Goal: Transaction & Acquisition: Purchase product/service

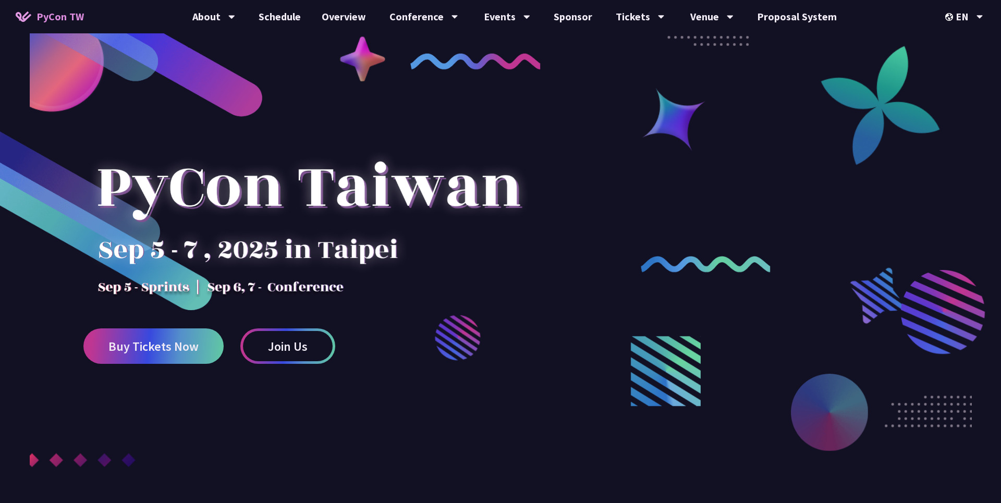
click at [170, 343] on span "Buy Tickets Now" at bounding box center [153, 346] width 90 height 13
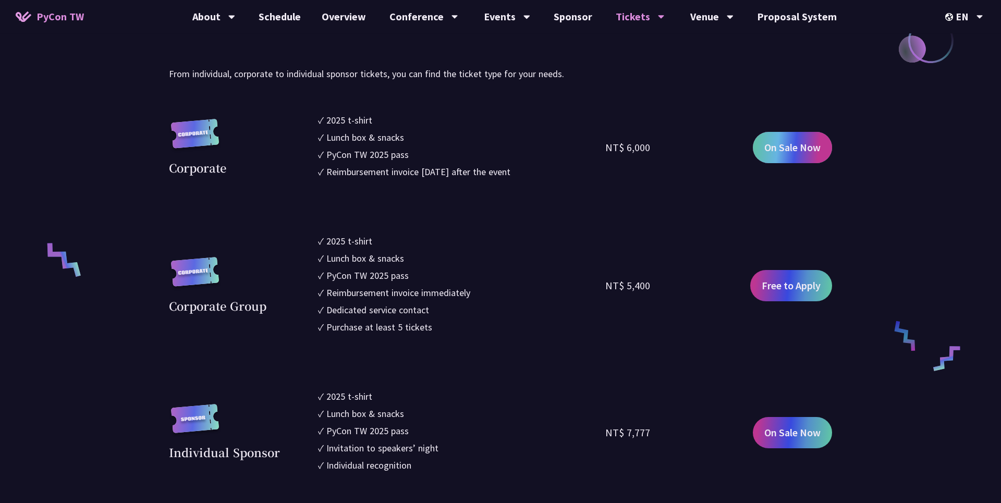
scroll to position [575, 0]
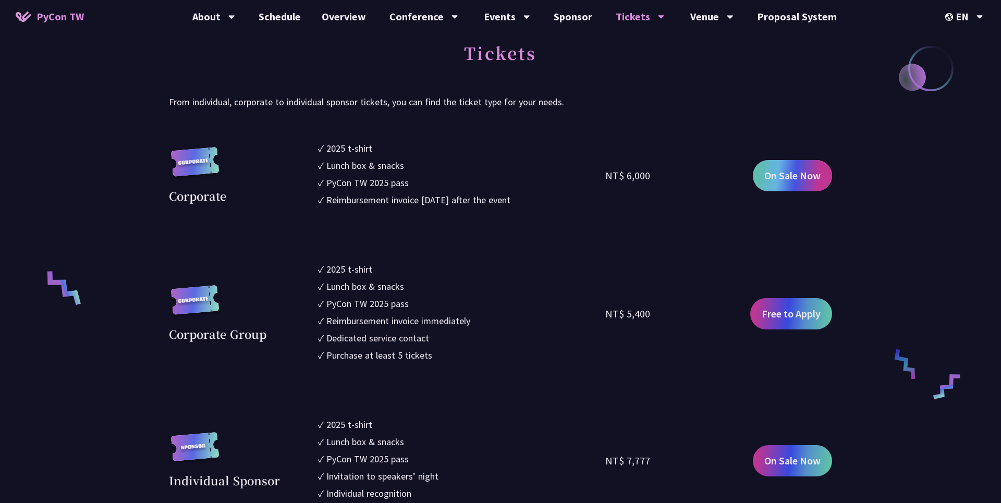
click at [772, 183] on span "On Sale Now" at bounding box center [792, 176] width 56 height 16
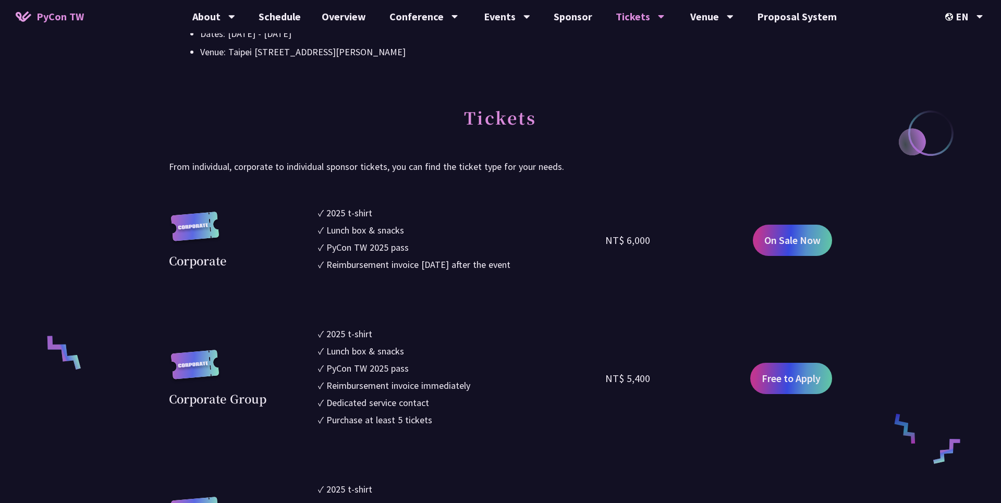
scroll to position [0, 0]
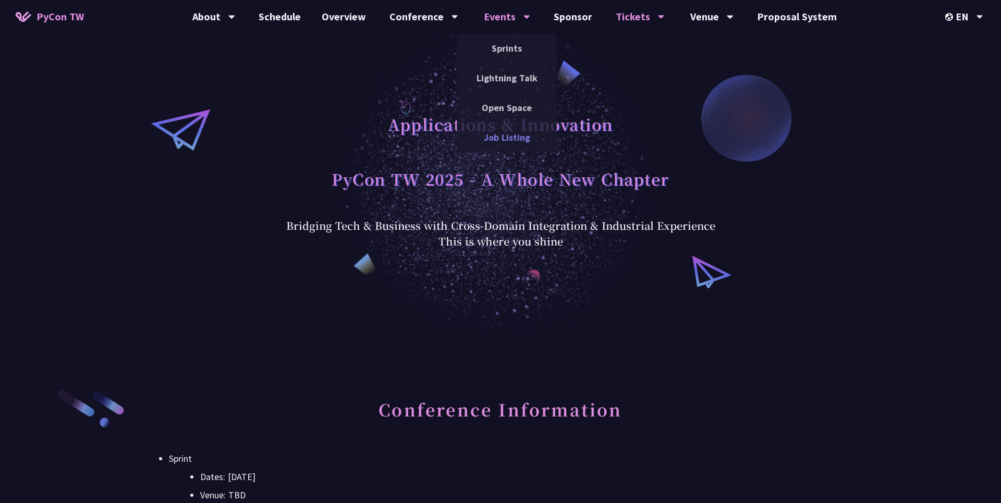
click at [498, 132] on link "Job Listing" at bounding box center [507, 137] width 100 height 24
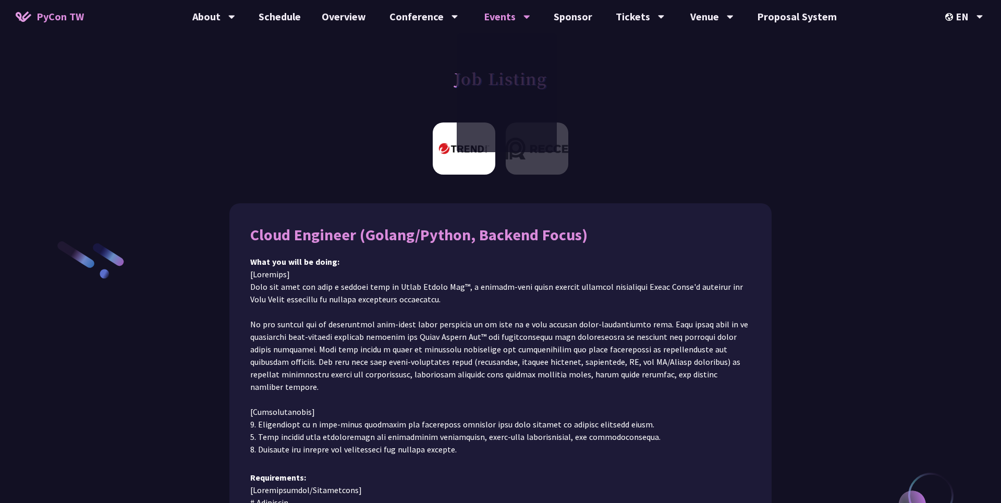
click at [361, 236] on div "Cloud Engineer (Golang/Python, Backend Focus)" at bounding box center [500, 234] width 500 height 21
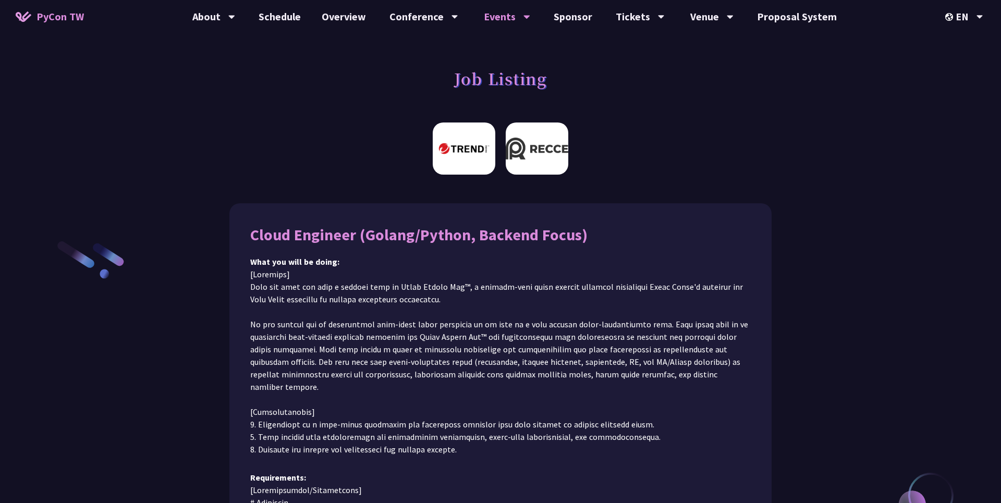
click at [523, 149] on img at bounding box center [537, 148] width 63 height 52
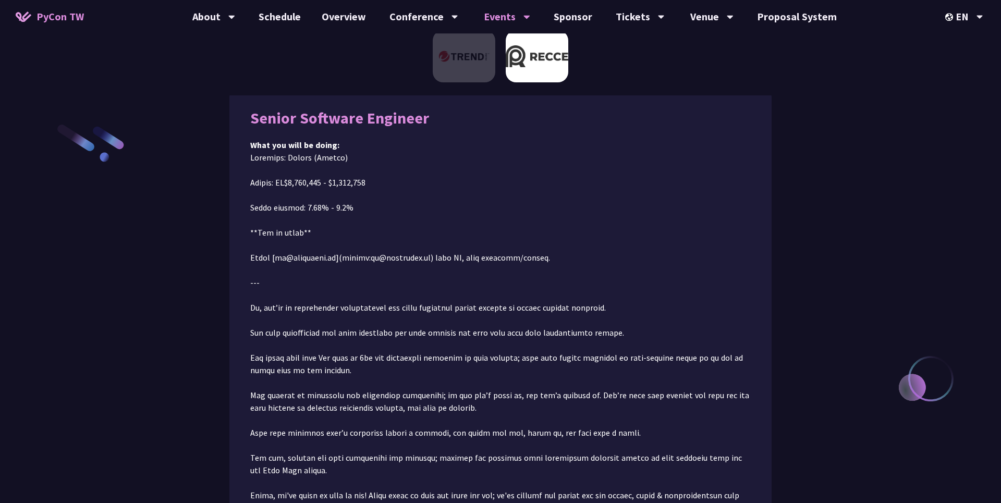
scroll to position [117, 0]
click at [474, 65] on img at bounding box center [464, 56] width 63 height 52
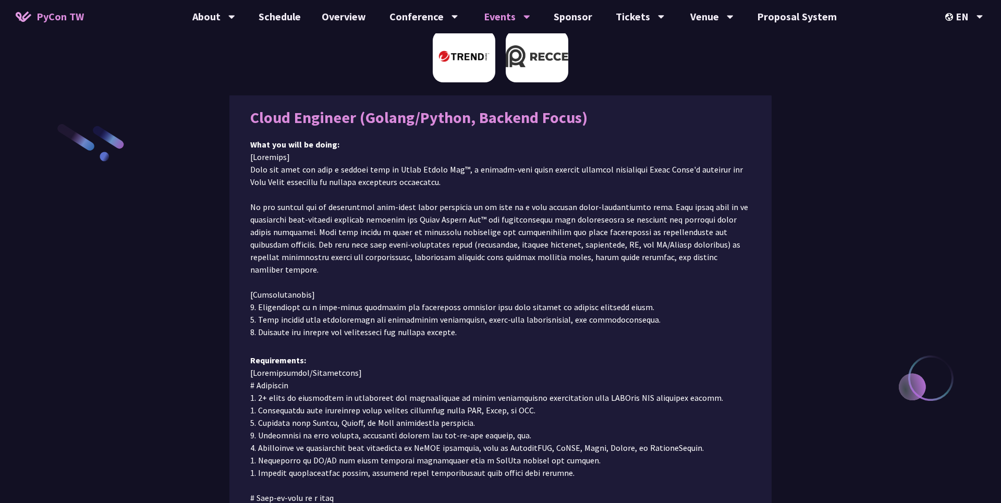
click at [520, 56] on img at bounding box center [537, 56] width 63 height 52
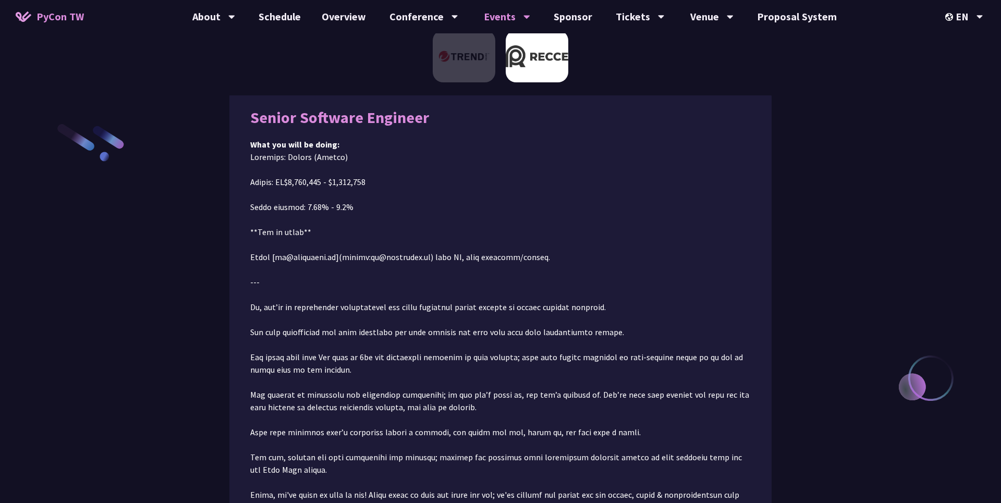
click at [393, 257] on p at bounding box center [500, 438] width 500 height 575
copy p "datarecce"
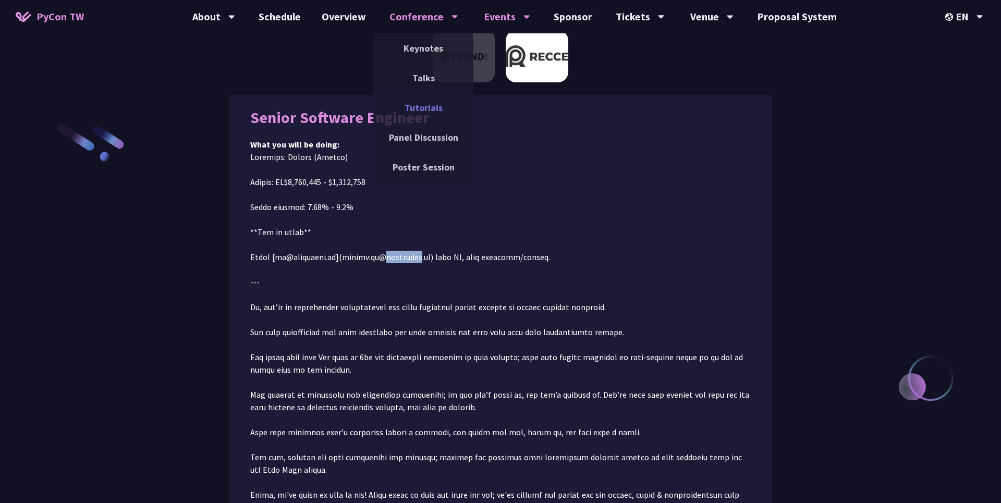
click at [438, 111] on link "Tutorials" at bounding box center [423, 107] width 100 height 24
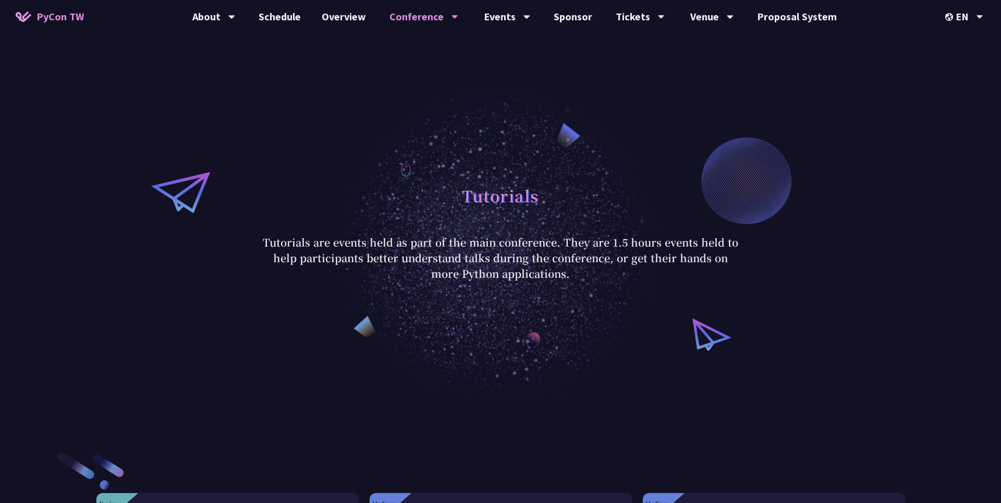
scroll to position [432, 0]
